Goal: Information Seeking & Learning: Learn about a topic

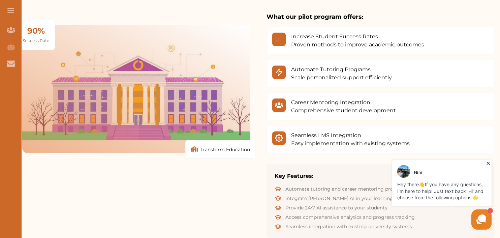
scroll to position [417, 0]
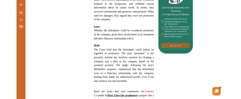
scroll to position [356, 0]
